Goal: Navigation & Orientation: Go to known website

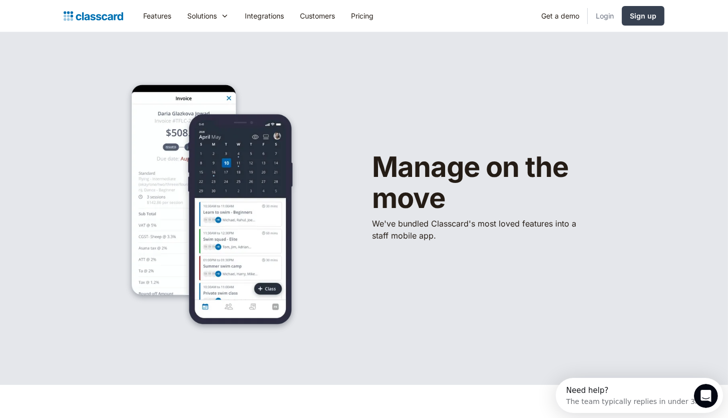
click at [604, 15] on link "Login" at bounding box center [605, 16] width 34 height 23
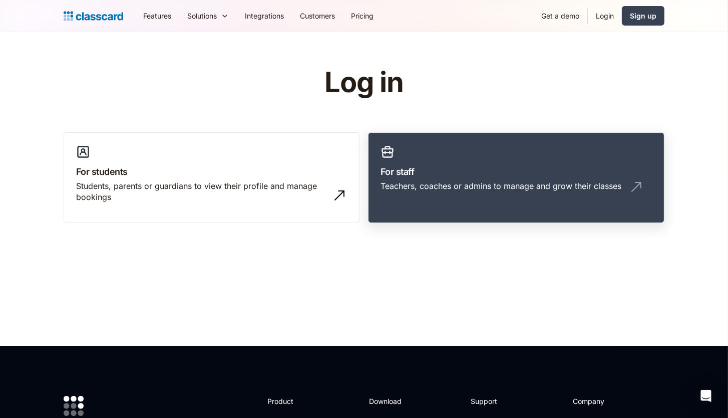
click at [549, 174] on h3 "For staff" at bounding box center [516, 172] width 271 height 14
